Goal: Transaction & Acquisition: Purchase product/service

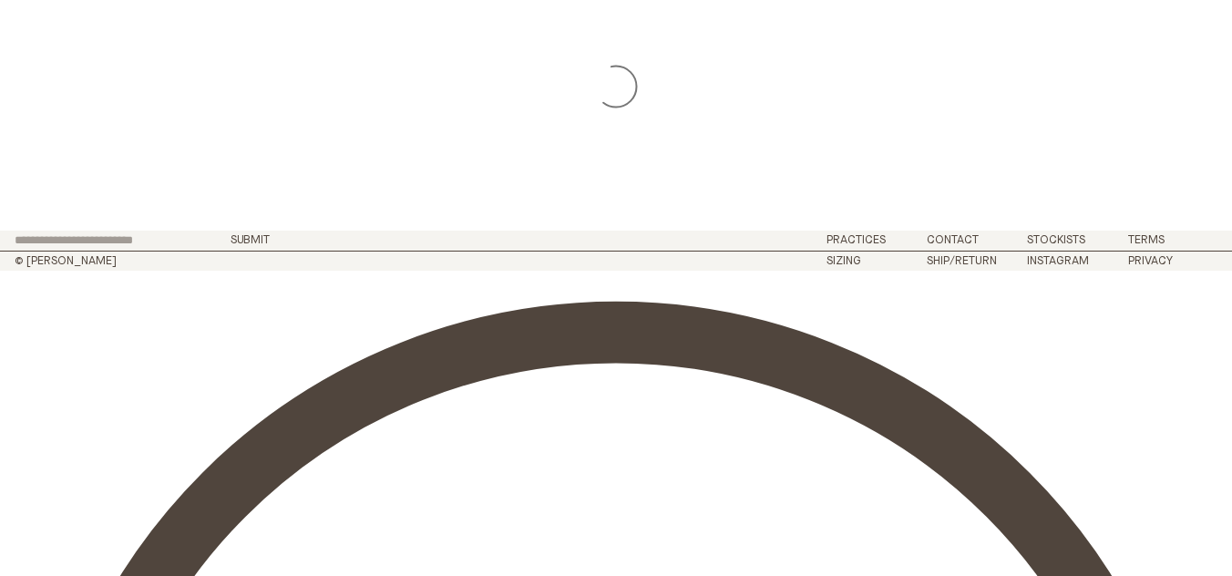
scroll to position [683, 0]
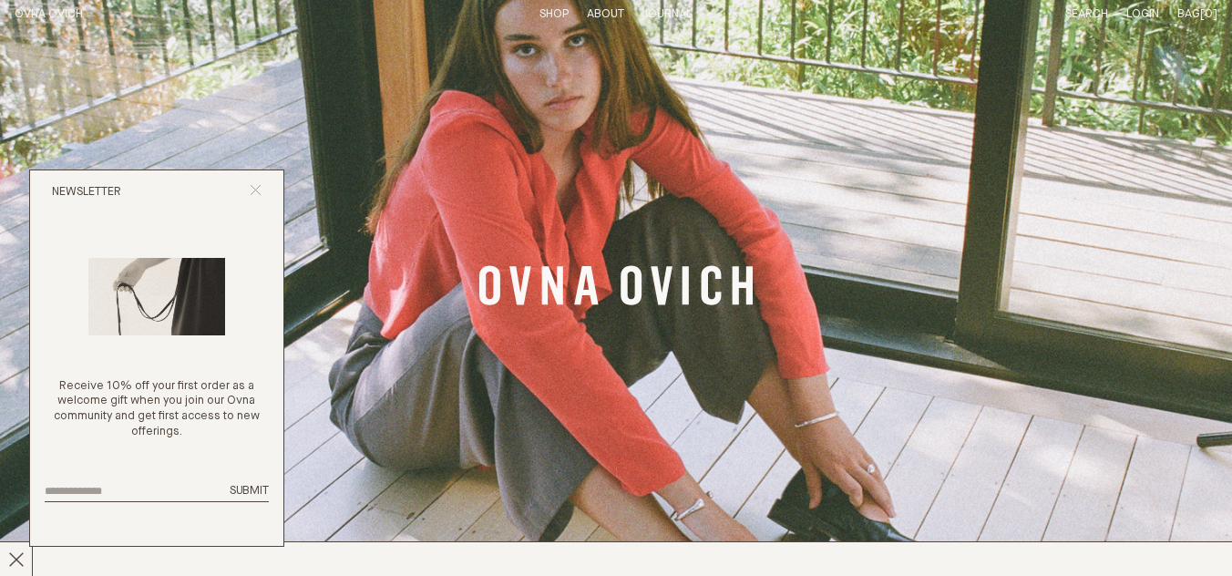
click at [258, 190] on icon "Close popup" at bounding box center [256, 190] width 12 height 12
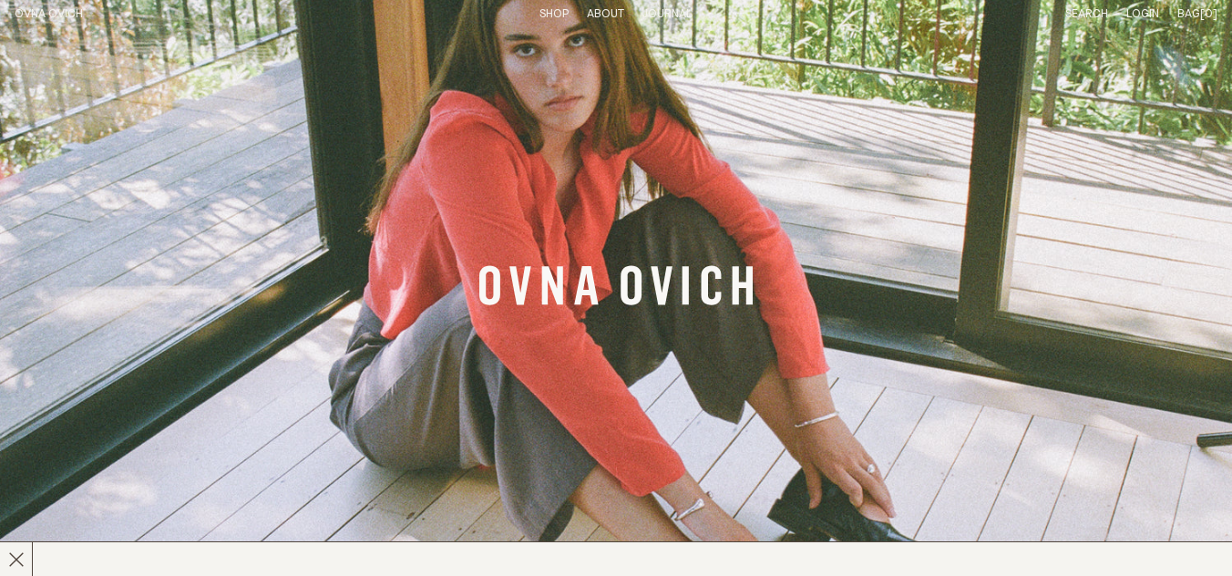
click at [545, 21] on li "Shop" at bounding box center [554, 14] width 29 height 15
click at [548, 15] on link "Shop" at bounding box center [554, 14] width 29 height 12
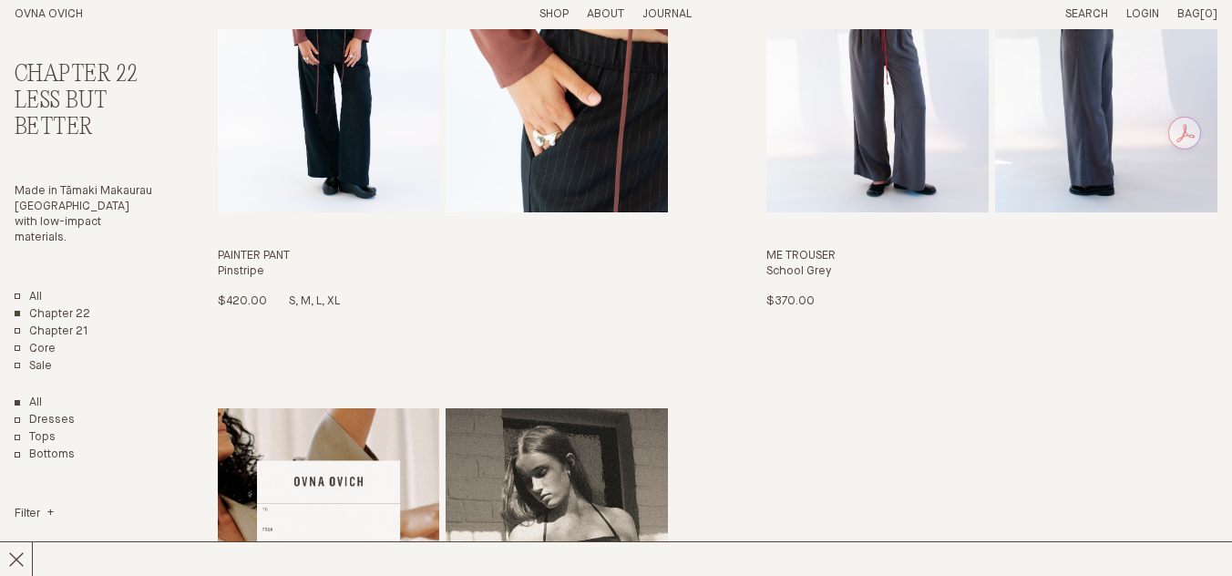
scroll to position [3494, 0]
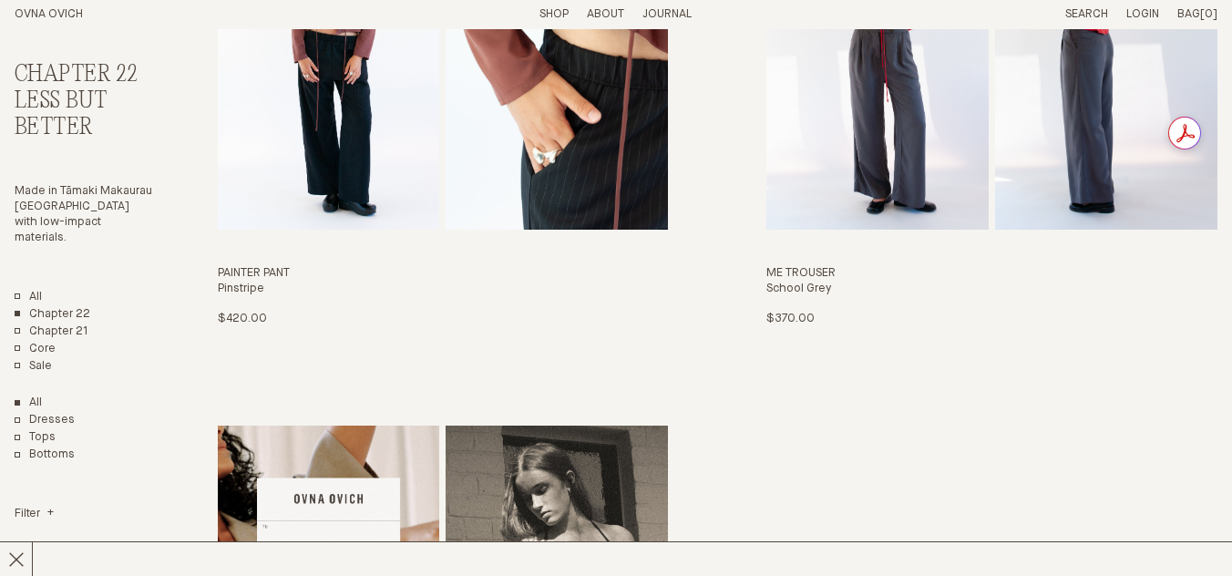
click at [544, 14] on link "Shop" at bounding box center [554, 14] width 29 height 12
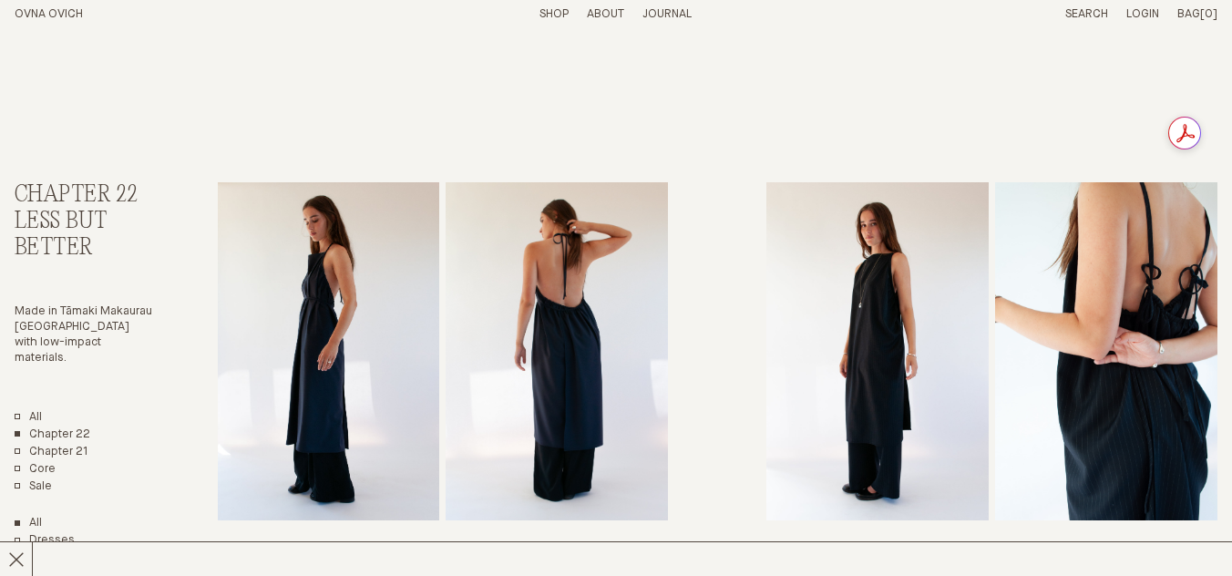
click at [65, 18] on link "OVNA OVICH" at bounding box center [49, 14] width 68 height 12
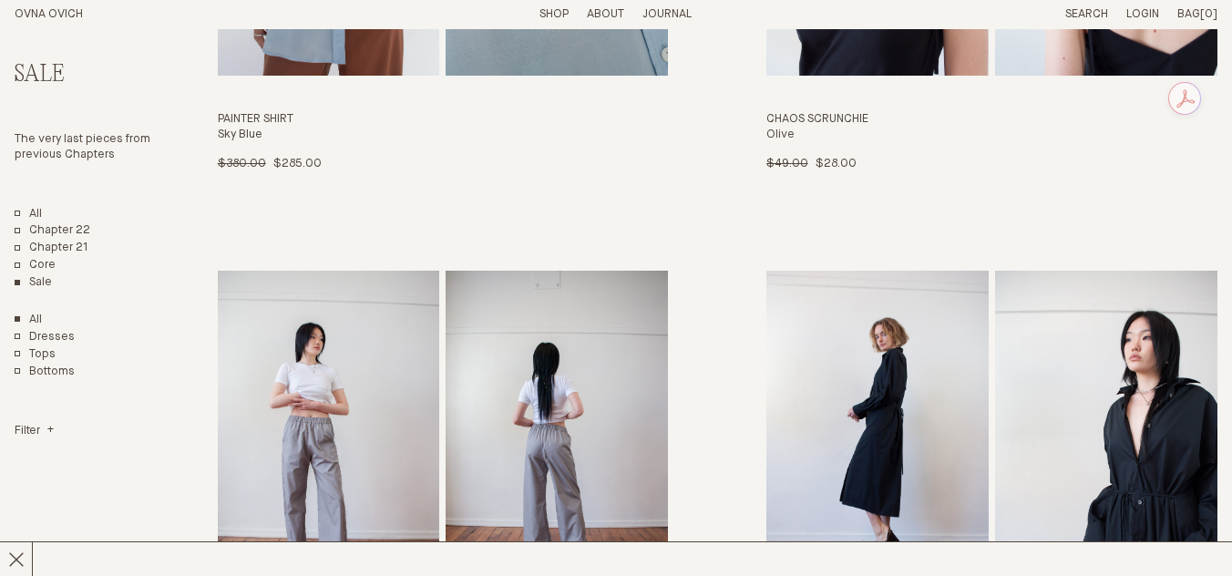
scroll to position [2905, 0]
